Goal: Navigation & Orientation: Find specific page/section

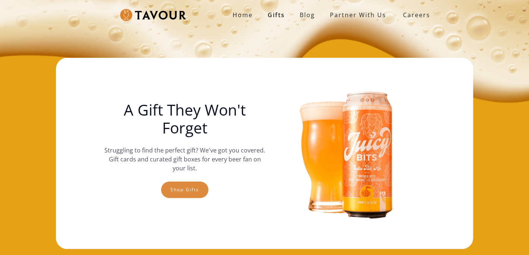
click at [180, 197] on link "Shop gifts" at bounding box center [184, 189] width 47 height 16
click at [249, 12] on strong "Home" at bounding box center [243, 15] width 20 height 8
